Goal: Find specific page/section: Find specific page/section

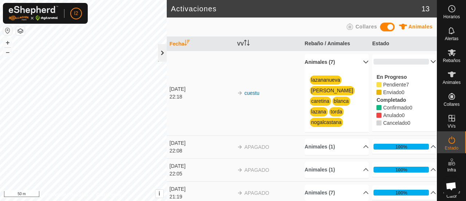
click at [163, 56] on div at bounding box center [162, 52] width 9 height 17
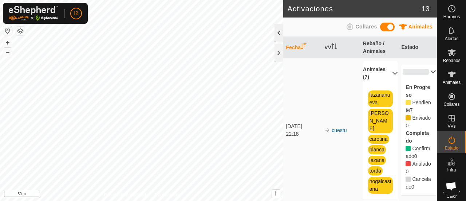
click at [278, 30] on div at bounding box center [279, 32] width 9 height 17
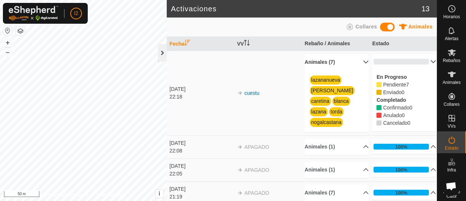
click at [161, 54] on div at bounding box center [162, 52] width 9 height 17
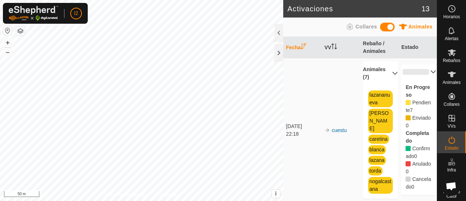
click at [86, 200] on html "I2 Horarios Alertas Rebaños Animales Collares VVs Estado Infra Mapa de Calor Ay…" at bounding box center [233, 100] width 466 height 201
click at [141, 200] on html "I2 Horarios Alertas Rebaños Animales Collares VVs Estado Infra Mapa de Calor Ay…" at bounding box center [233, 100] width 466 height 201
click at [283, 139] on div "Activaciones 13 Animales Collares Fecha VV Rebaño / Animales Estado [DATE] 22:1…" at bounding box center [218, 100] width 437 height 201
click at [341, 0] on html "I2 Horarios Alertas Rebaños Animales Collares VVs Estado Infra Mapa de Calor Ay…" at bounding box center [233, 100] width 466 height 201
click at [340, 93] on div "Activaciones 13 Animales Collares Fecha VV Rebaño / Animales Estado [DATE] 22:1…" at bounding box center [218, 100] width 437 height 201
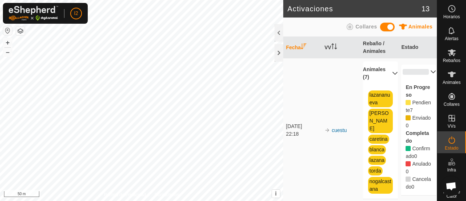
click at [196, 200] on html "I2 Horarios Alertas Rebaños Animales Collares VVs Estado Infra Mapa de Calor Ay…" at bounding box center [233, 100] width 466 height 201
click at [284, 129] on div "Activaciones 13 Animales Collares Fecha VV Rebaño / Animales Estado [DATE] 22:1…" at bounding box center [218, 100] width 437 height 201
click at [200, 0] on html "I2 Horarios Alertas Rebaños Animales Collares VVs Estado Infra Mapa de Calor Ay…" at bounding box center [233, 100] width 466 height 201
click at [227, 200] on html "I2 Horarios Alertas Rebaños Animales Collares VVs Estado Infra Mapa de Calor Ay…" at bounding box center [233, 100] width 466 height 201
click at [113, 200] on html "I2 Horarios Alertas Rebaños Animales Collares VVs Estado Infra Mapa de Calor Ay…" at bounding box center [233, 100] width 466 height 201
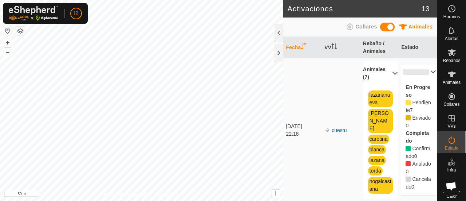
click at [160, 200] on html "I2 Horarios Alertas Rebaños Animales Collares VVs Estado Infra Mapa de Calor Ay…" at bounding box center [233, 100] width 466 height 201
click at [206, 200] on html "I2 Horarios Alertas Rebaños Animales Collares VVs Estado Infra Mapa de Calor Ay…" at bounding box center [233, 100] width 466 height 201
click at [283, 27] on div "Activaciones 13 Animales Collares Fecha VV Rebaño / Animales Estado [DATE] 22:1…" at bounding box center [218, 100] width 437 height 201
click at [1, 200] on html "I2 Horarios Alertas Rebaños Animales Collares VVs Estado Infra Mapa de Calor Ay…" at bounding box center [233, 100] width 466 height 201
click at [3, 42] on div "+ –" at bounding box center [7, 47] width 9 height 19
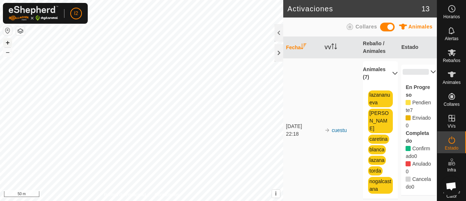
click at [8, 43] on button "+" at bounding box center [7, 42] width 9 height 9
click at [6, 31] on button "button" at bounding box center [7, 30] width 9 height 9
click at [278, 35] on div at bounding box center [279, 32] width 9 height 17
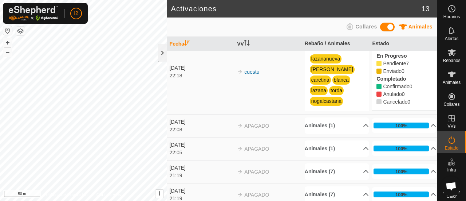
scroll to position [15, 0]
